Goal: Task Accomplishment & Management: Manage account settings

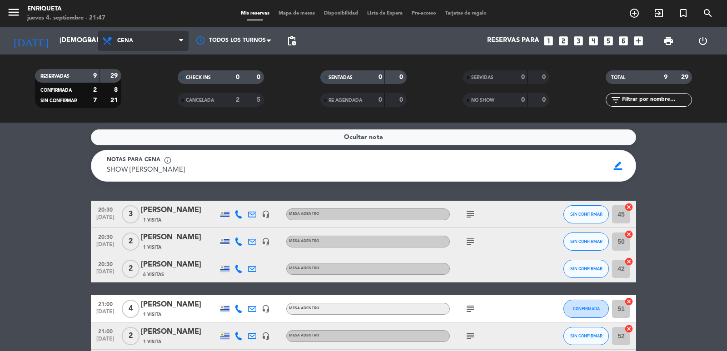
click at [147, 40] on span "Cena" at bounding box center [143, 41] width 91 height 20
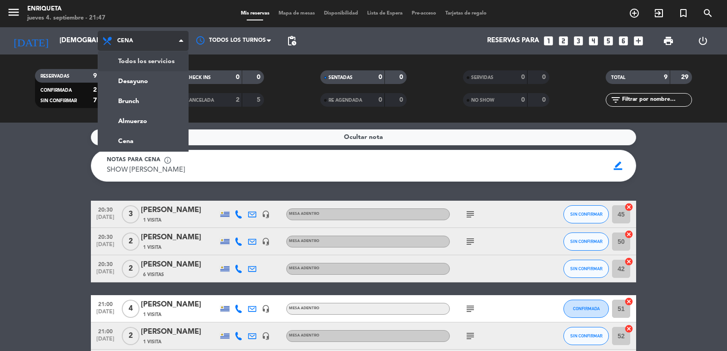
drag, startPoint x: 153, startPoint y: 62, endPoint x: 108, endPoint y: 46, distance: 48.3
click at [152, 62] on div "menu [PERSON_NAME] [DATE] 4. septiembre - 21:47 Mis reservas Mapa de mesas Disp…" at bounding box center [363, 61] width 727 height 123
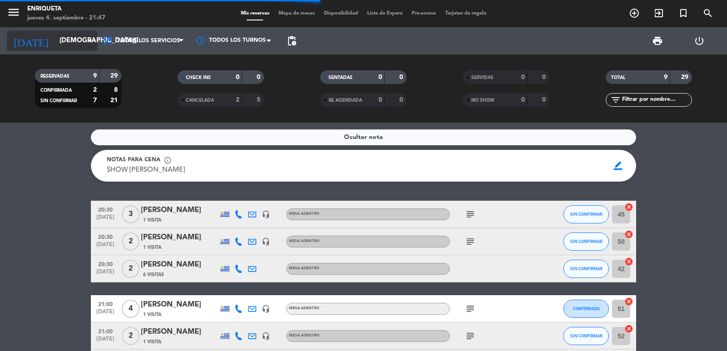
click at [66, 40] on input "[DEMOGRAPHIC_DATA][DATE]" at bounding box center [99, 40] width 88 height 17
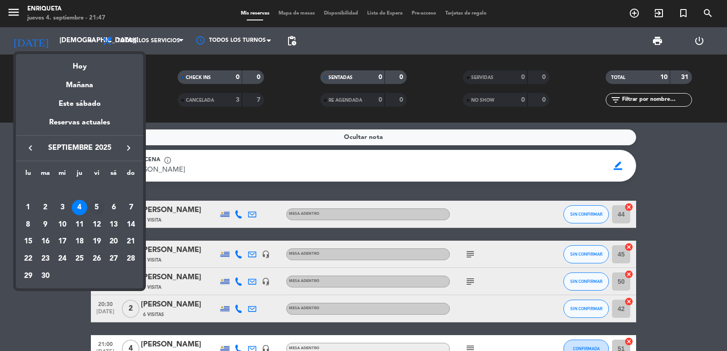
click at [97, 203] on div "5" at bounding box center [96, 207] width 15 height 15
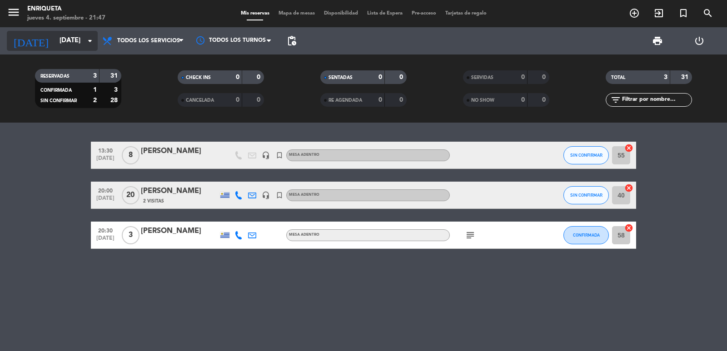
click at [80, 43] on input "[DATE]" at bounding box center [99, 40] width 88 height 17
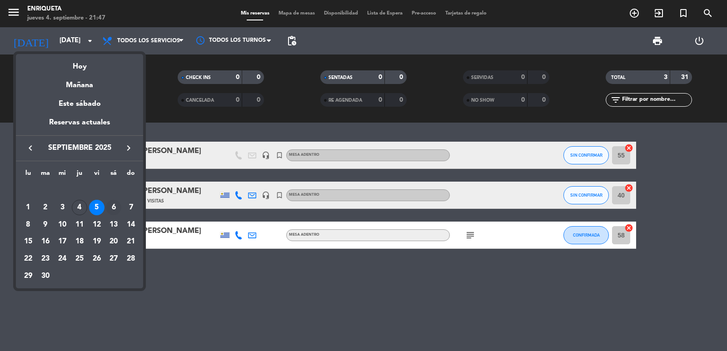
click at [118, 208] on div "6" at bounding box center [113, 207] width 15 height 15
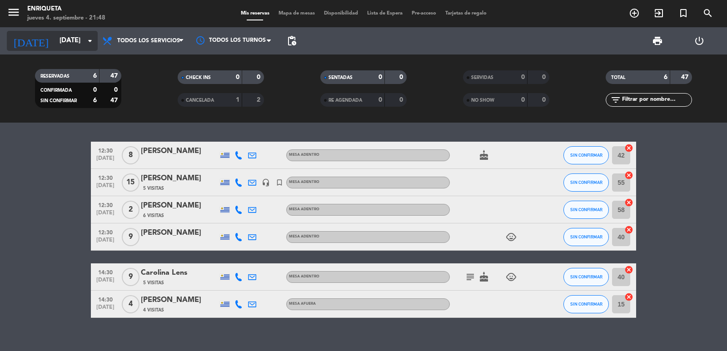
click at [55, 42] on input "[DATE]" at bounding box center [99, 40] width 88 height 17
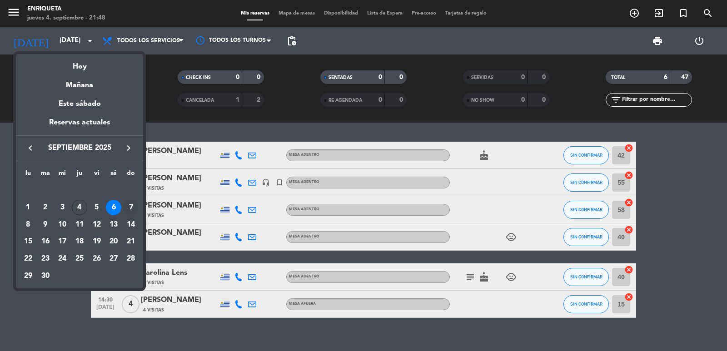
click at [127, 206] on div "7" at bounding box center [130, 207] width 15 height 15
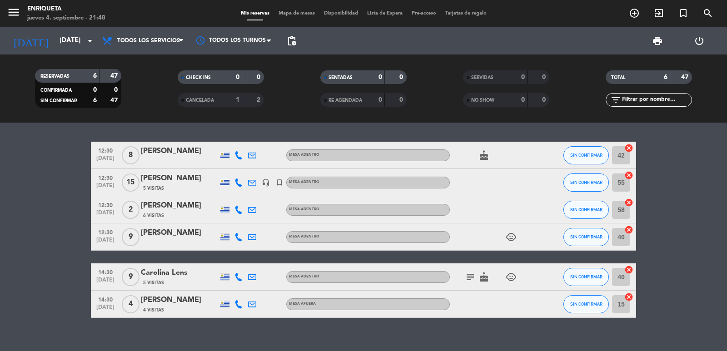
type input "[DATE]"
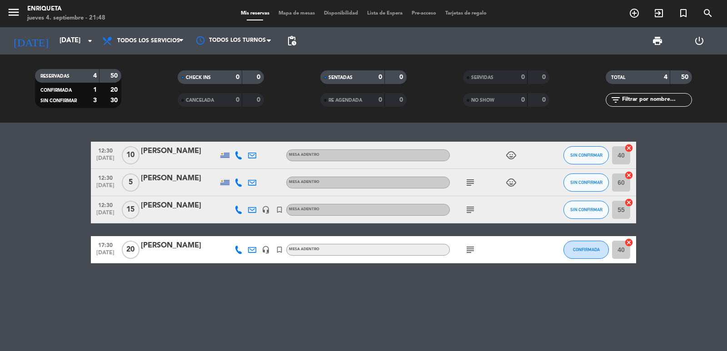
click at [468, 209] on icon "subject" at bounding box center [470, 210] width 11 height 11
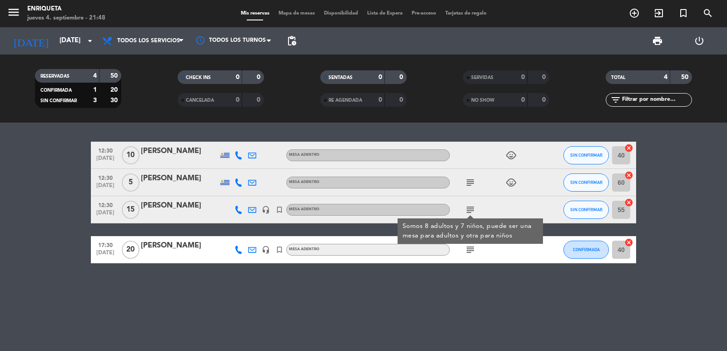
click at [468, 209] on icon "subject" at bounding box center [470, 210] width 11 height 11
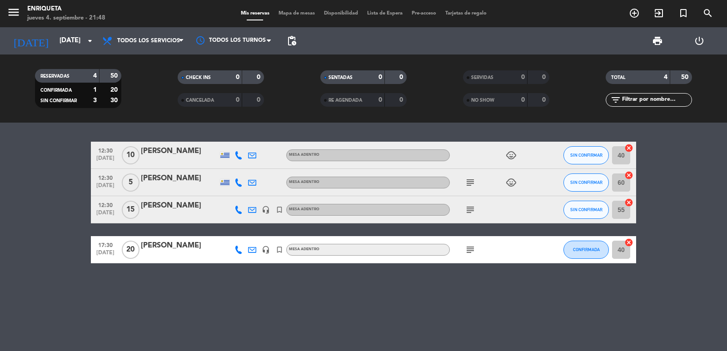
click at [471, 252] on icon "subject" at bounding box center [470, 250] width 11 height 11
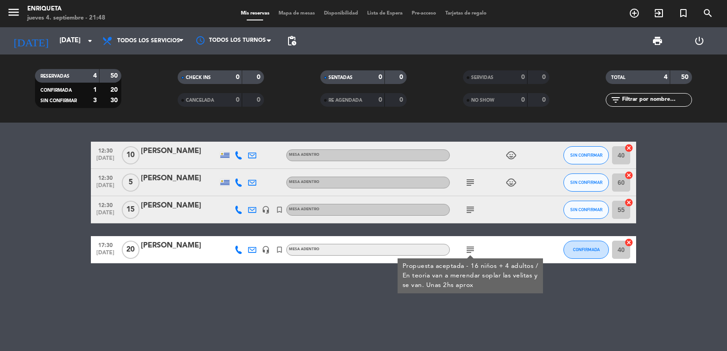
click at [471, 252] on icon "subject" at bounding box center [470, 250] width 11 height 11
